Goal: Find specific page/section: Find specific page/section

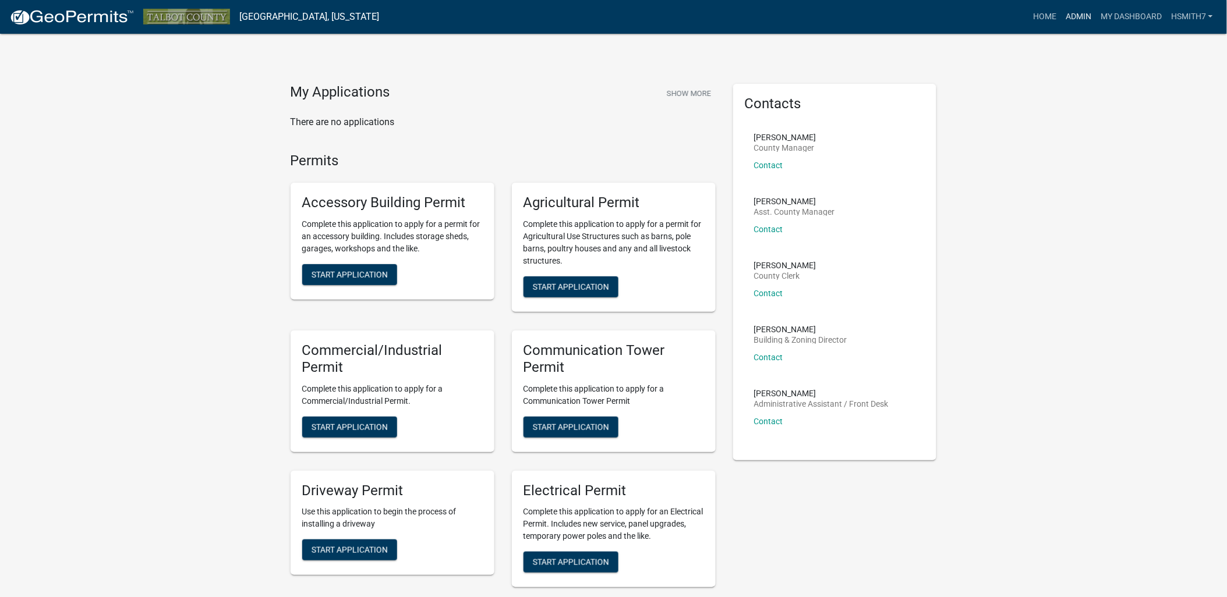
click at [1086, 9] on link "Admin" at bounding box center [1078, 17] width 35 height 22
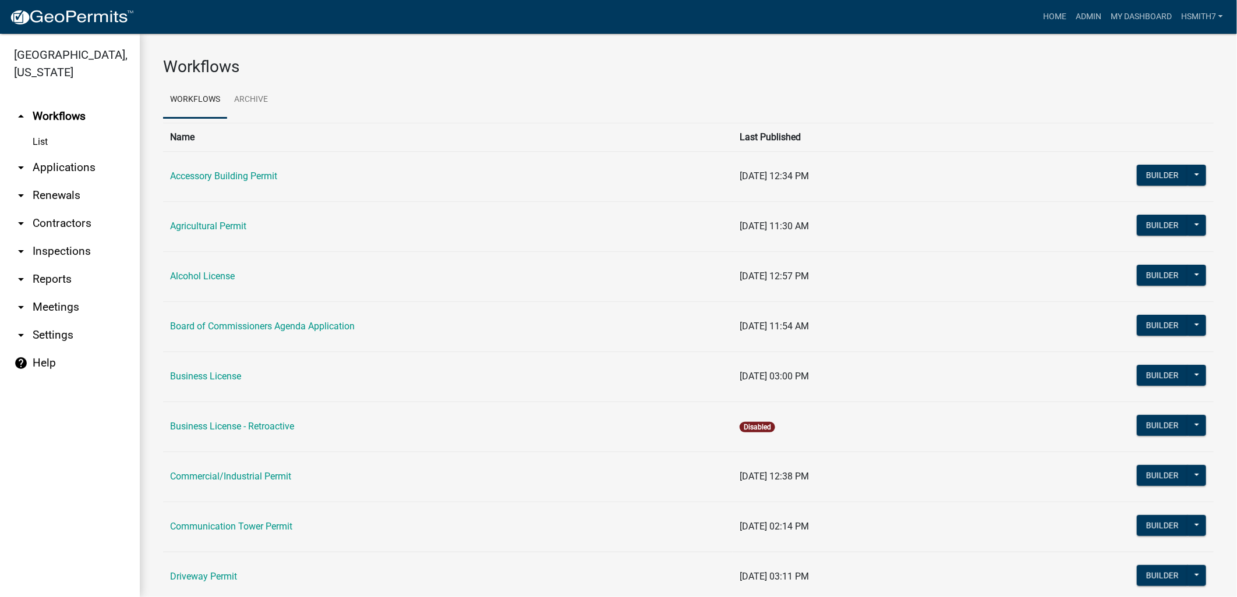
click at [22, 169] on icon "arrow_drop_down" at bounding box center [21, 168] width 14 height 14
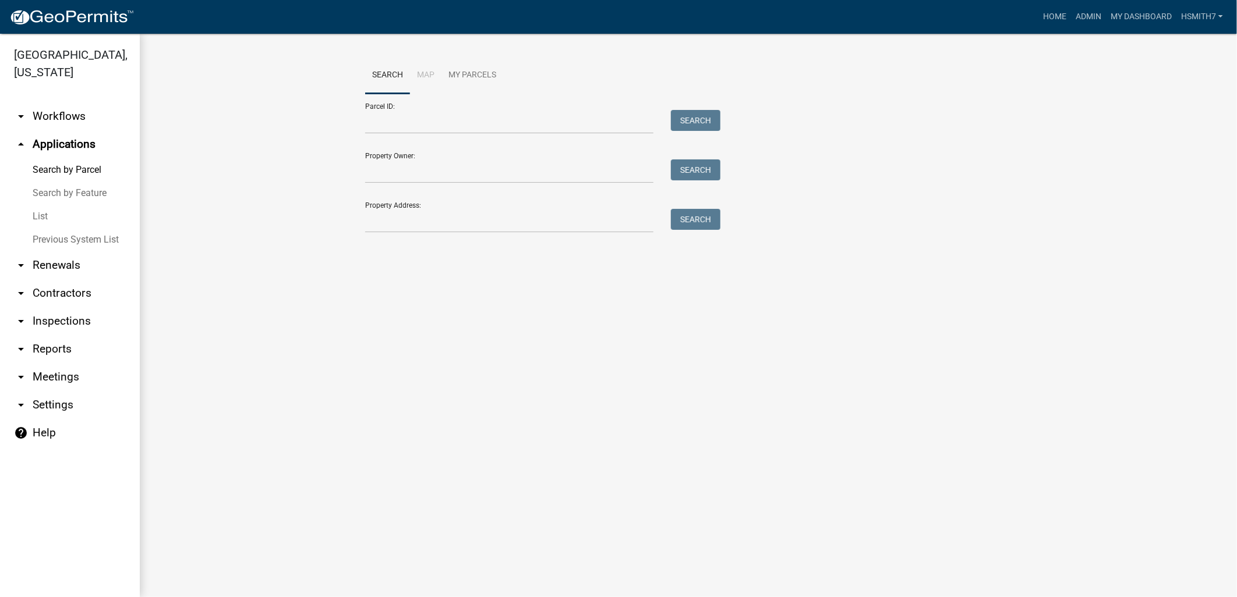
click at [41, 213] on link "List" at bounding box center [70, 216] width 140 height 23
